Goal: Book appointment/travel/reservation

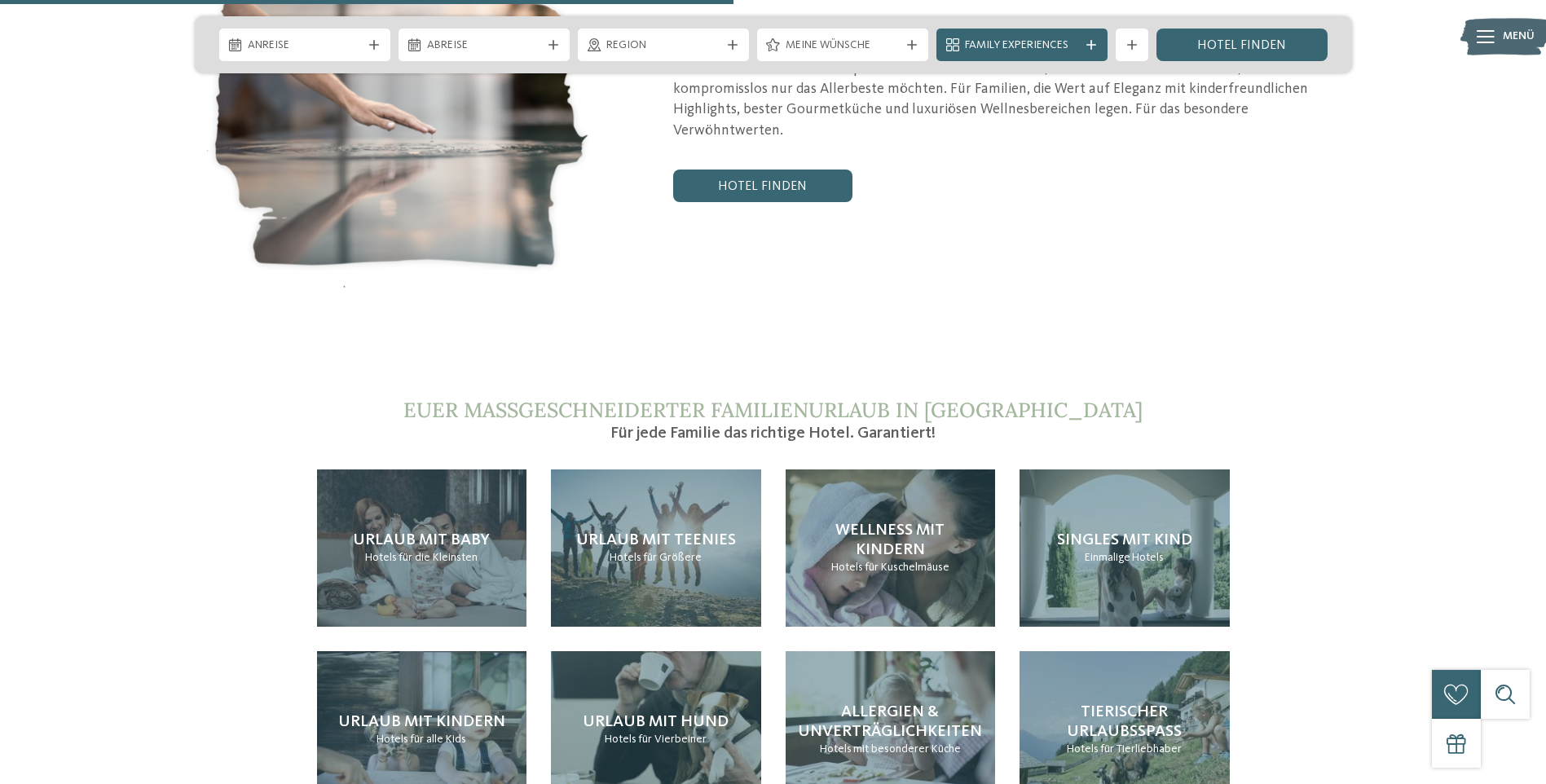
scroll to position [3667, 0]
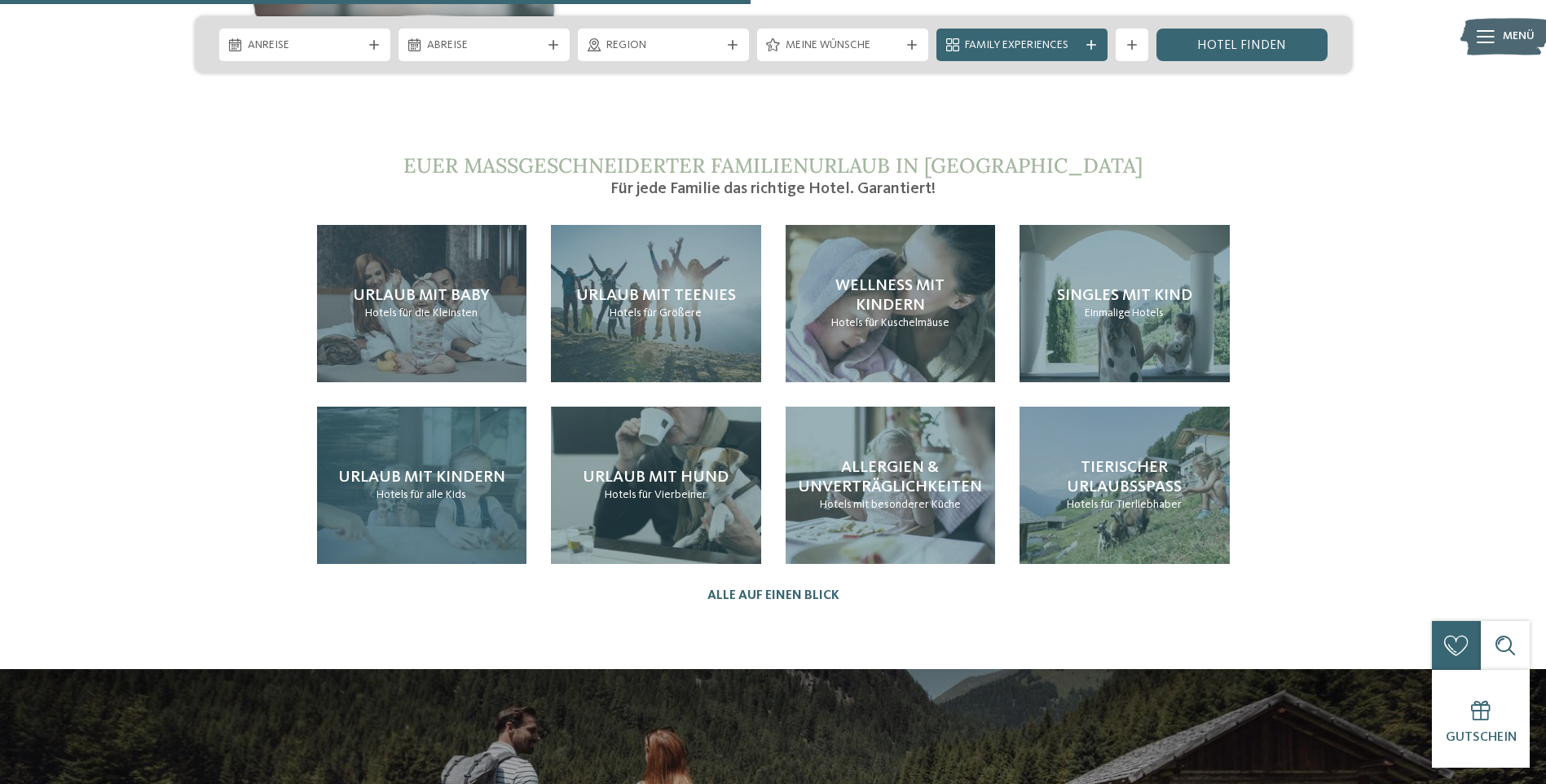
click at [411, 489] on span "für alle Kids" at bounding box center [438, 494] width 57 height 11
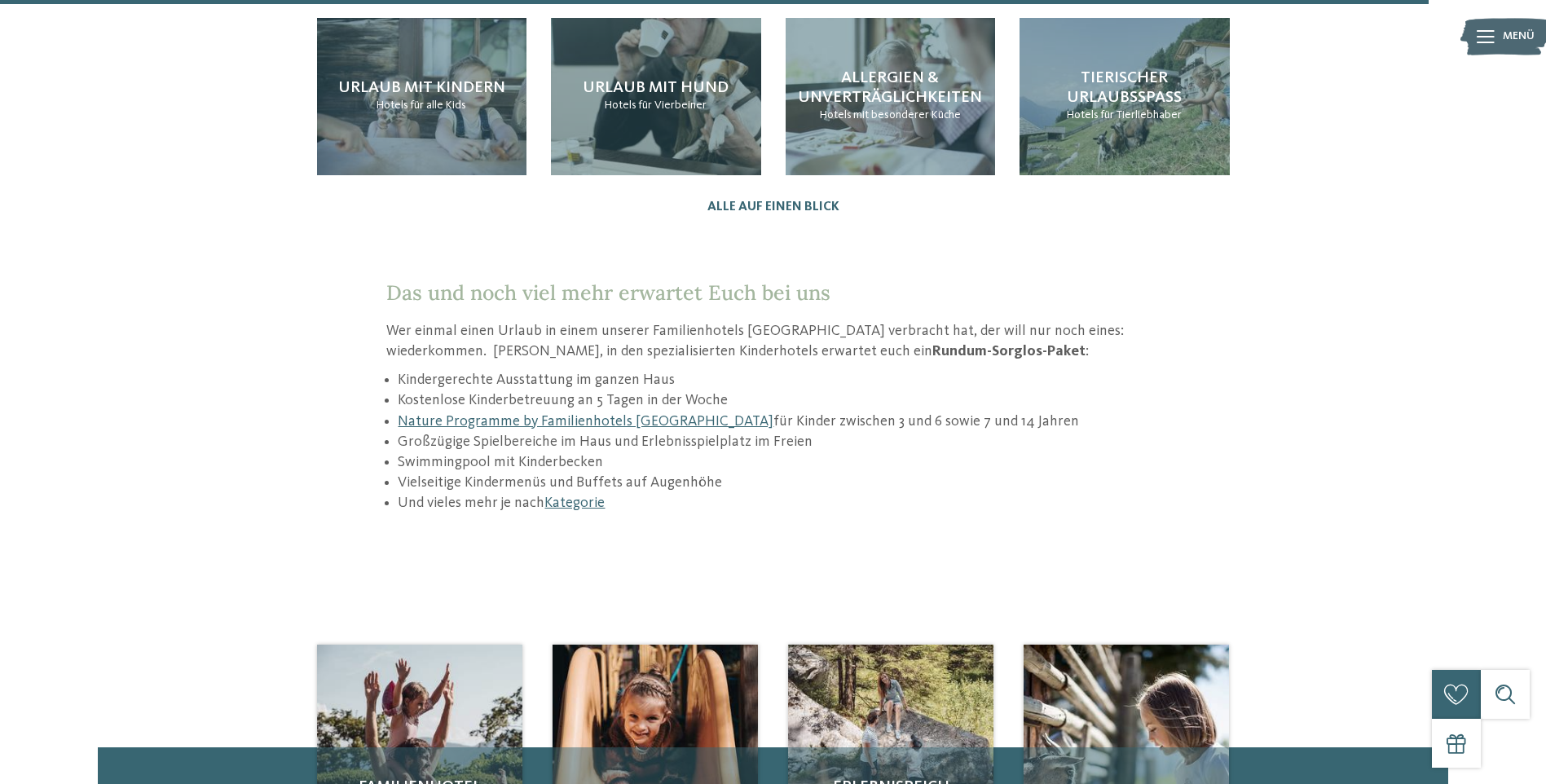
scroll to position [2445, 0]
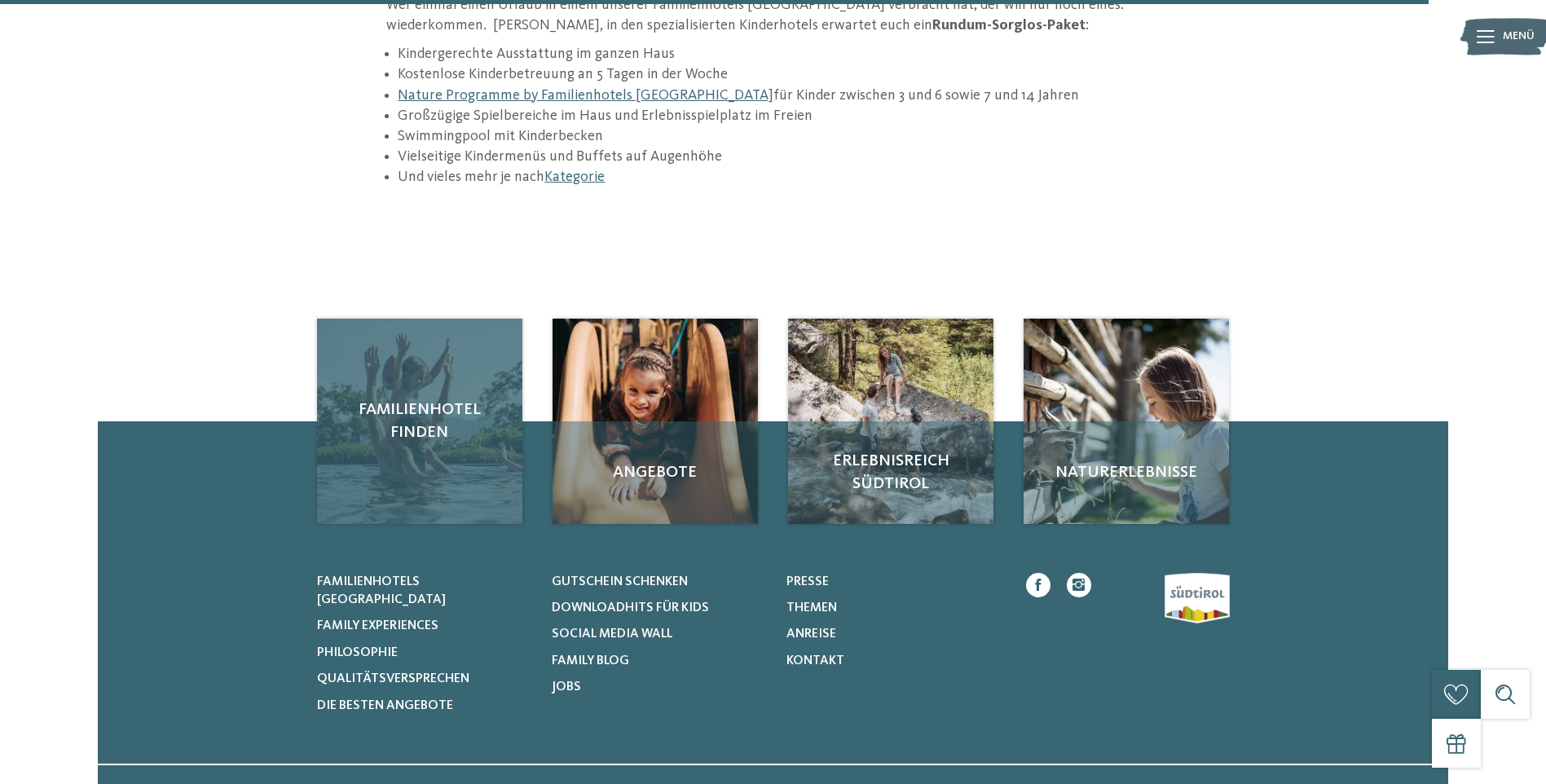
click at [386, 377] on div "Familienhotel finden" at bounding box center [419, 421] width 205 height 205
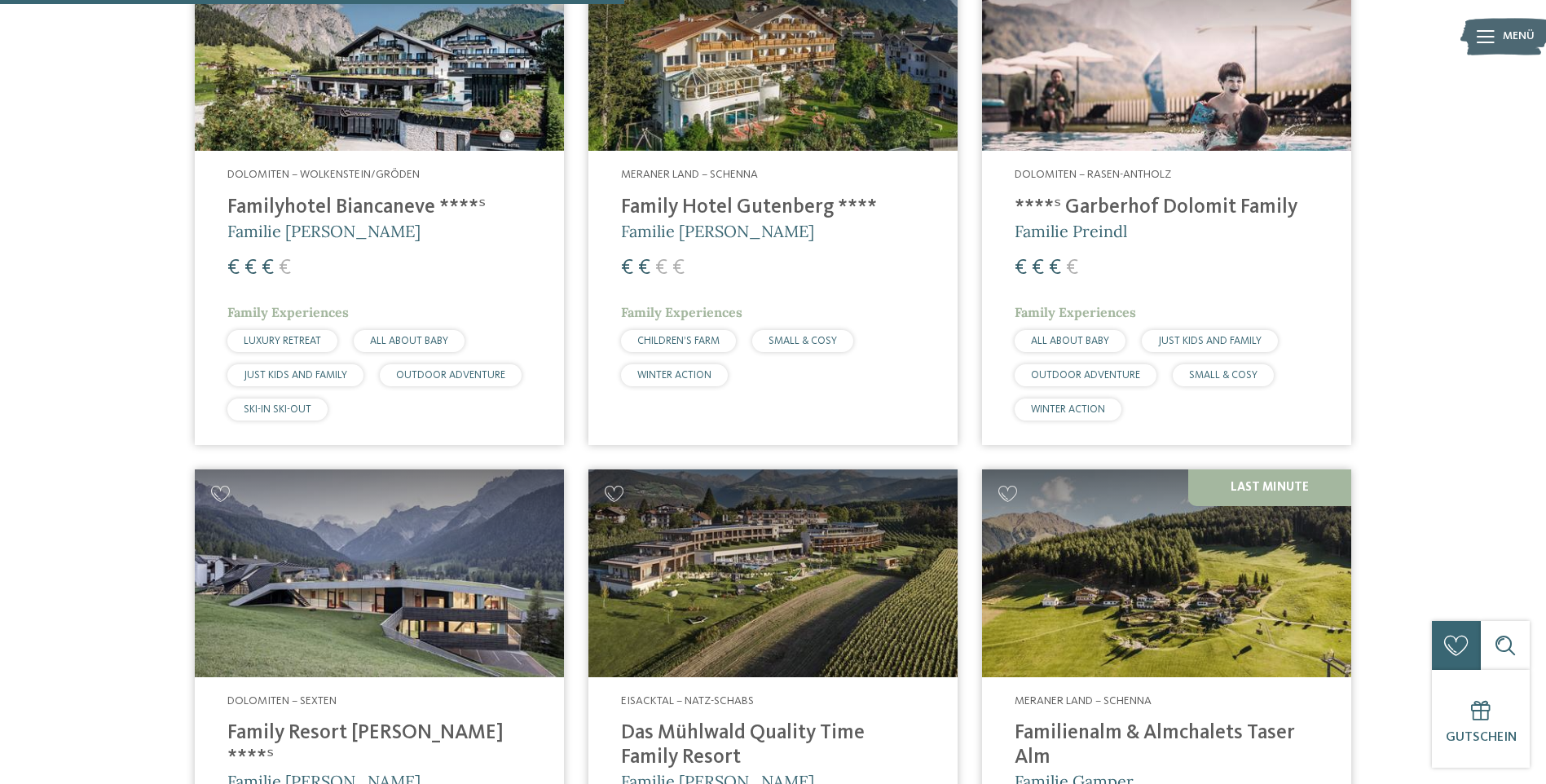
scroll to position [2037, 0]
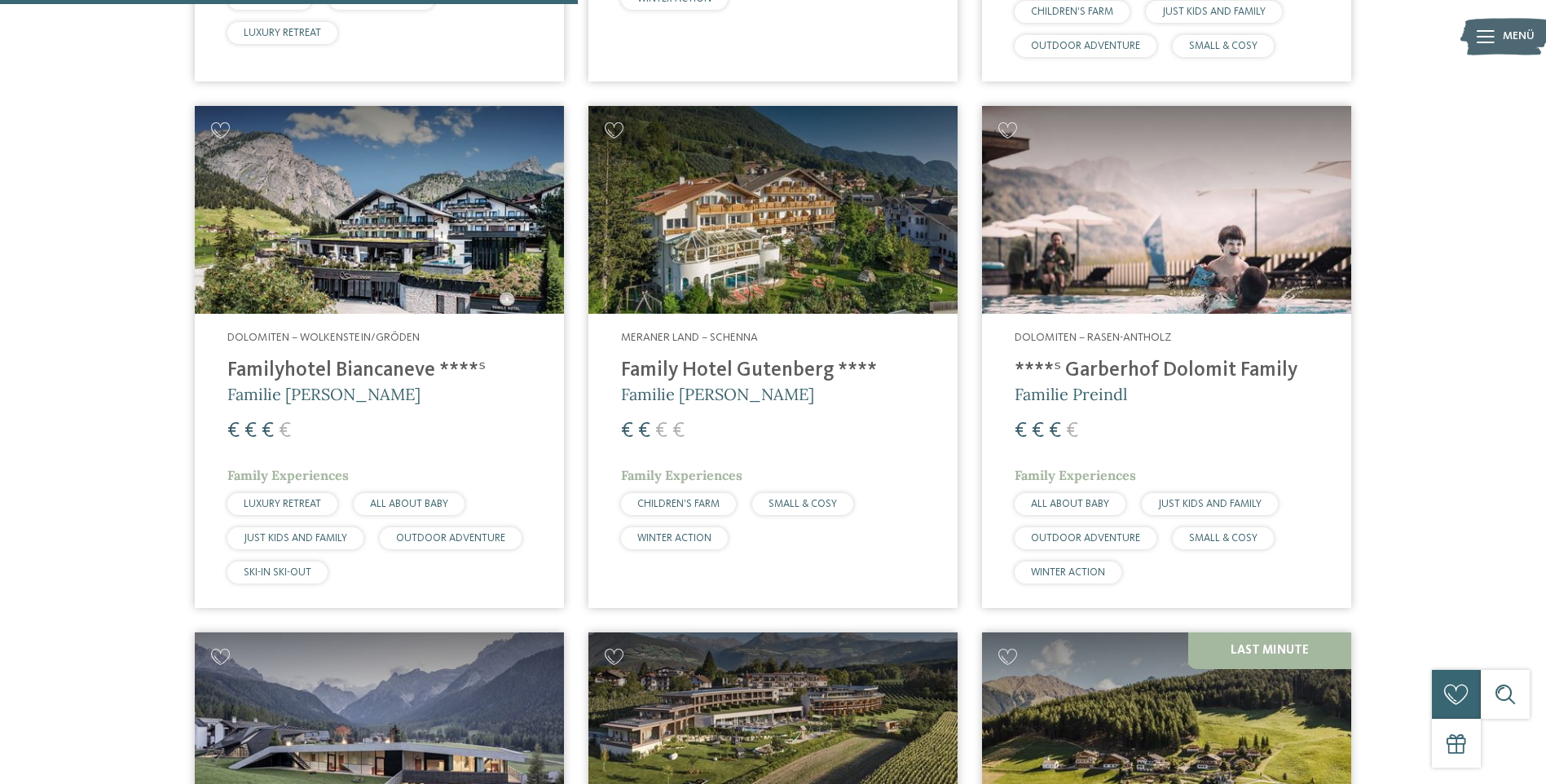
click at [790, 247] on img at bounding box center [772, 210] width 369 height 208
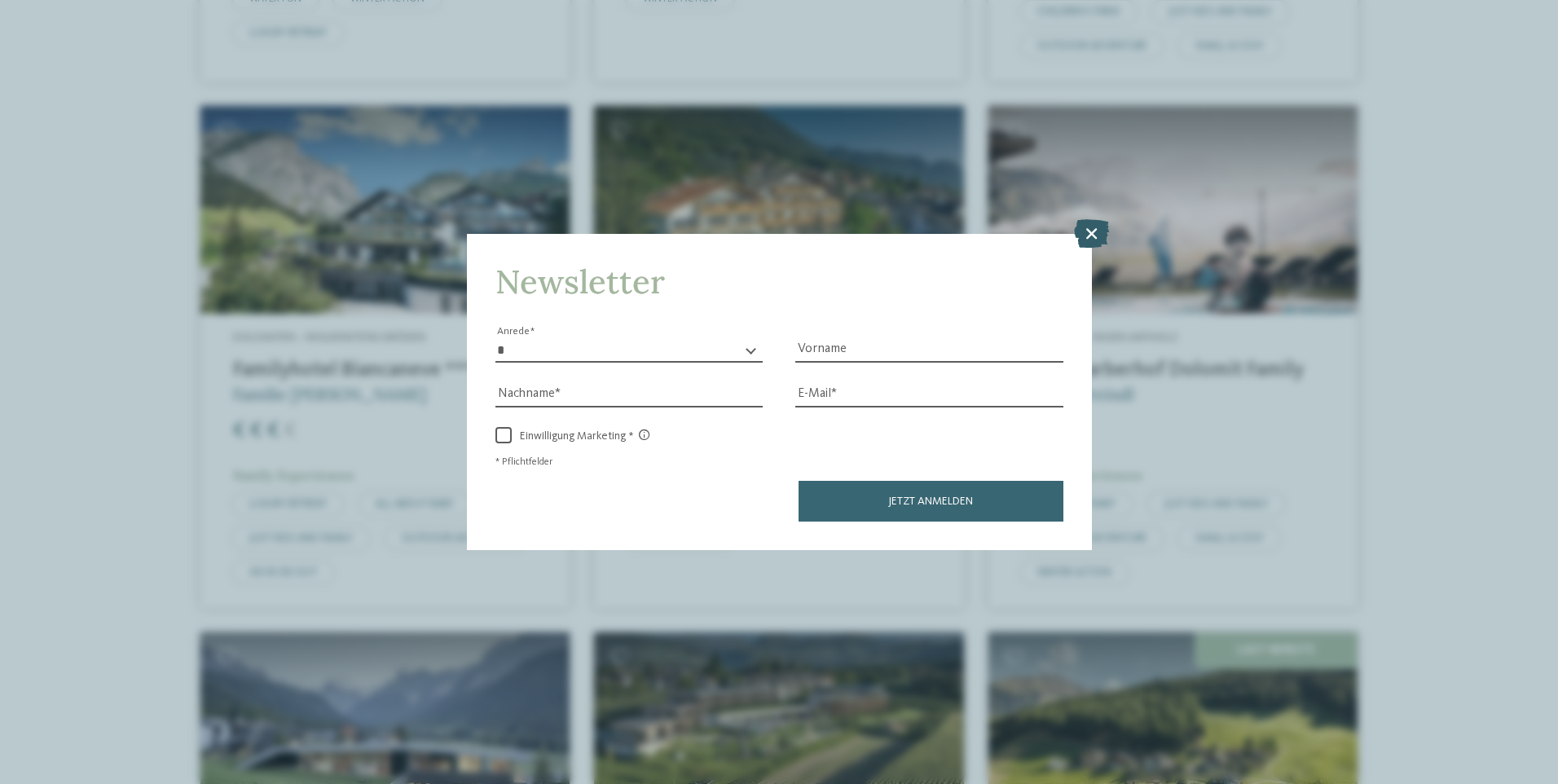
click at [1089, 229] on icon at bounding box center [1092, 232] width 35 height 29
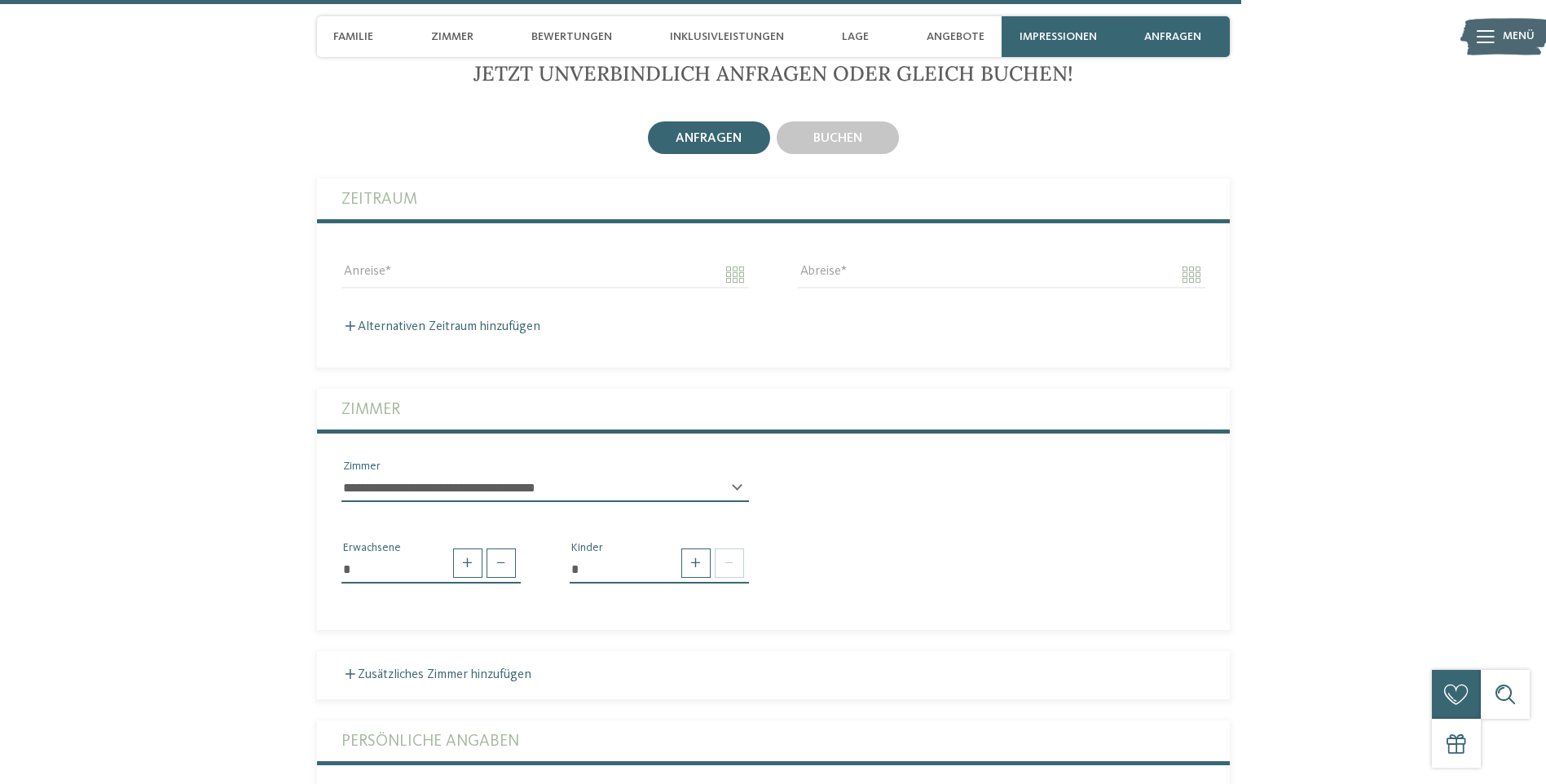
scroll to position [4400, 0]
